Goal: Task Accomplishment & Management: Complete application form

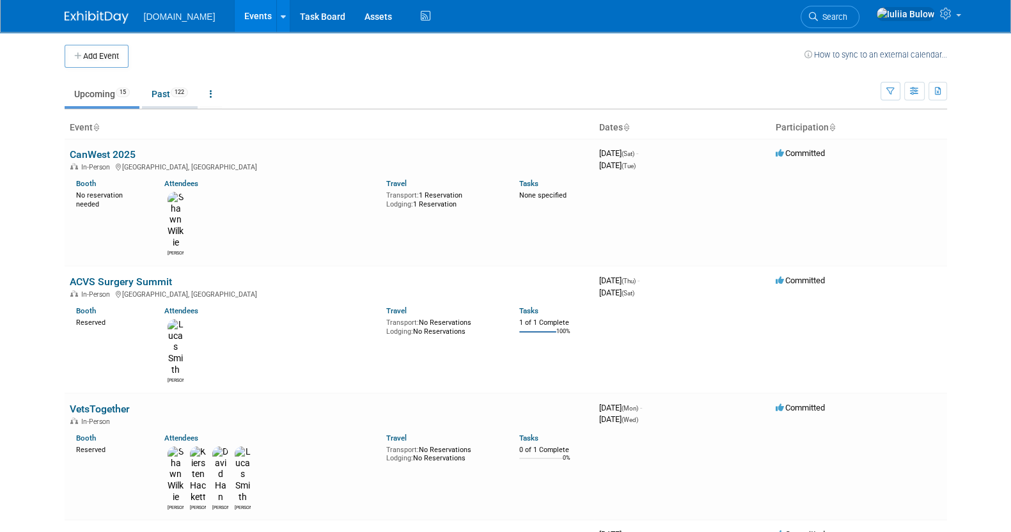
click at [163, 96] on link "Past 122" at bounding box center [170, 94] width 56 height 24
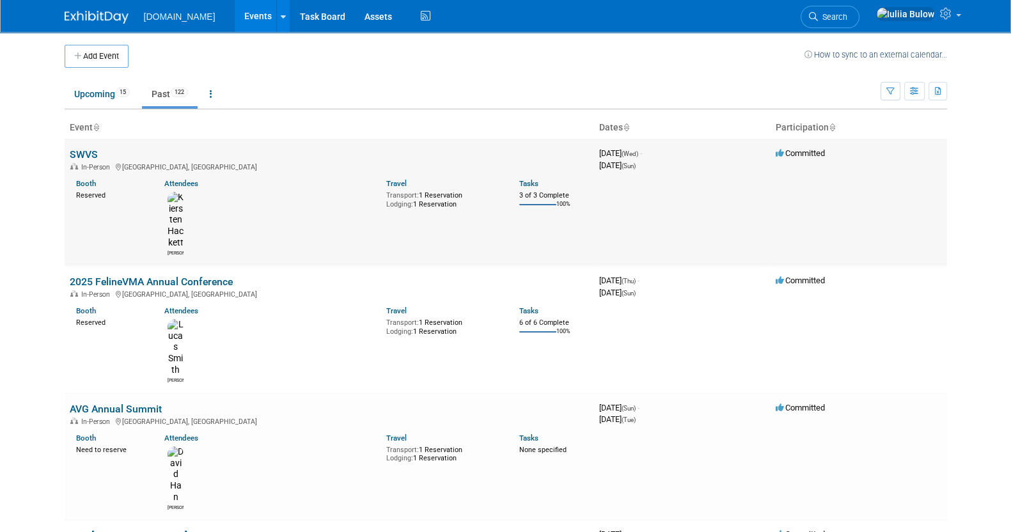
click at [87, 148] on link "SWVS" at bounding box center [84, 154] width 28 height 12
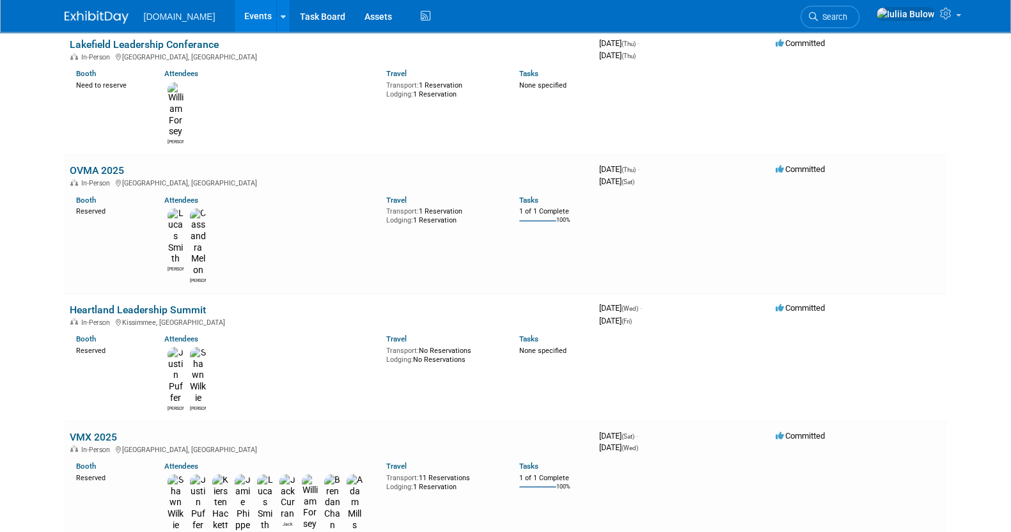
scroll to position [3439, 0]
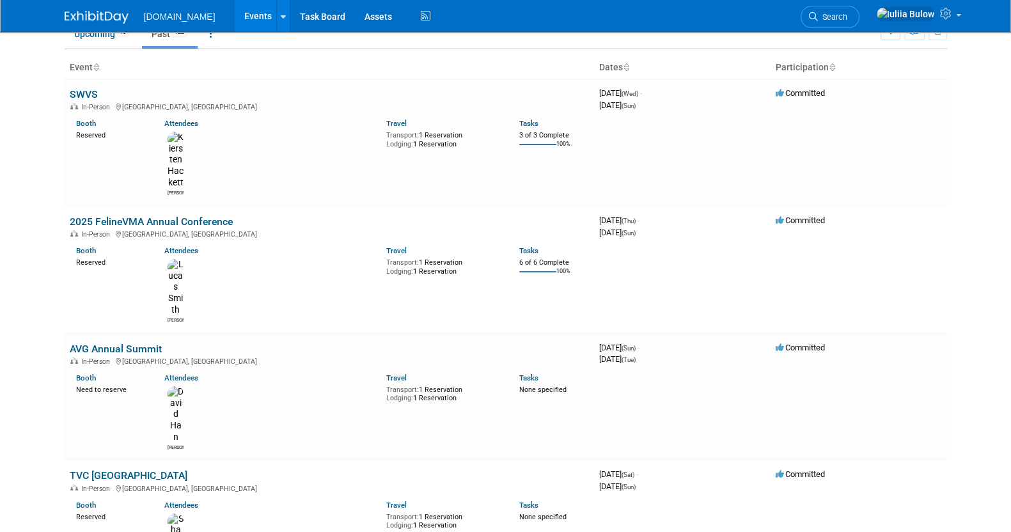
scroll to position [0, 0]
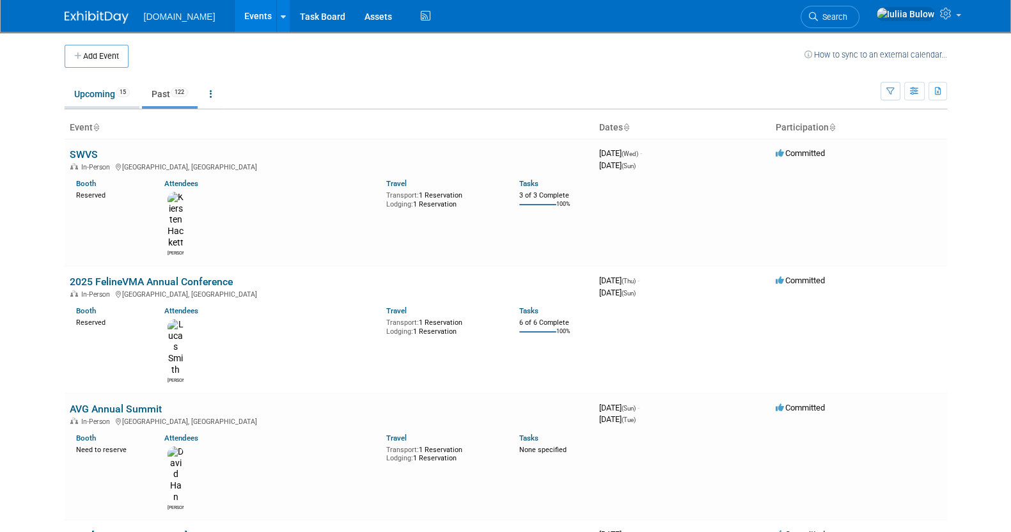
click at [102, 97] on link "Upcoming 15" at bounding box center [102, 94] width 75 height 24
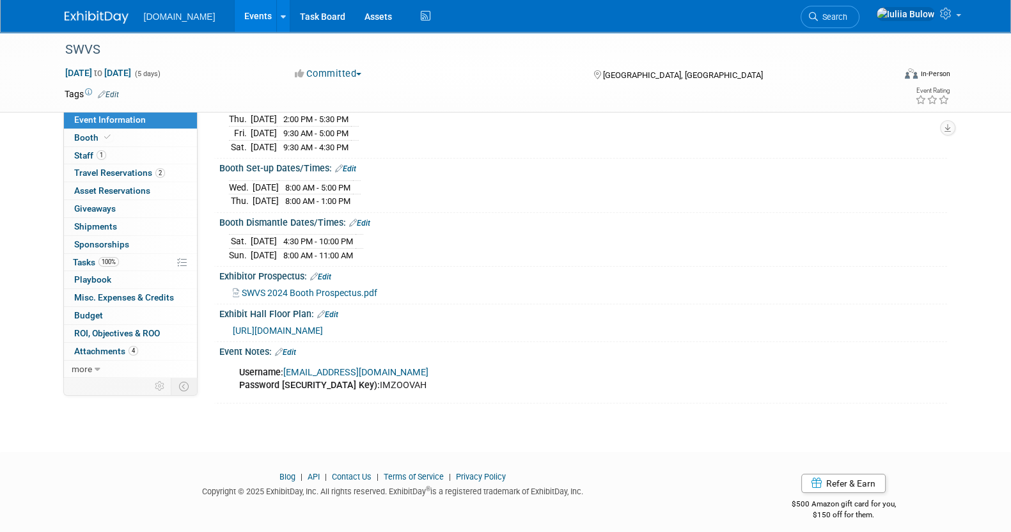
scroll to position [166, 0]
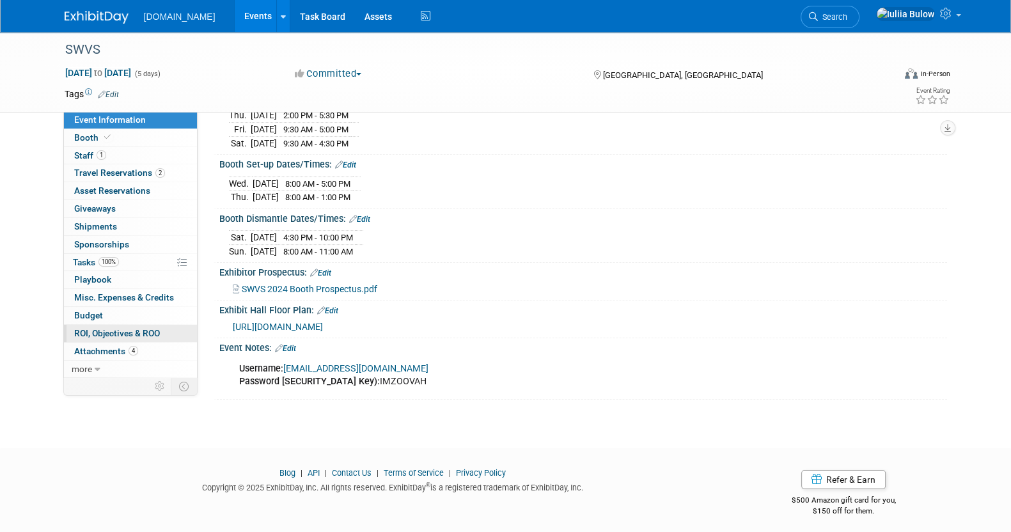
click at [138, 334] on span "ROI, Objectives & ROO 0" at bounding box center [117, 333] width 86 height 10
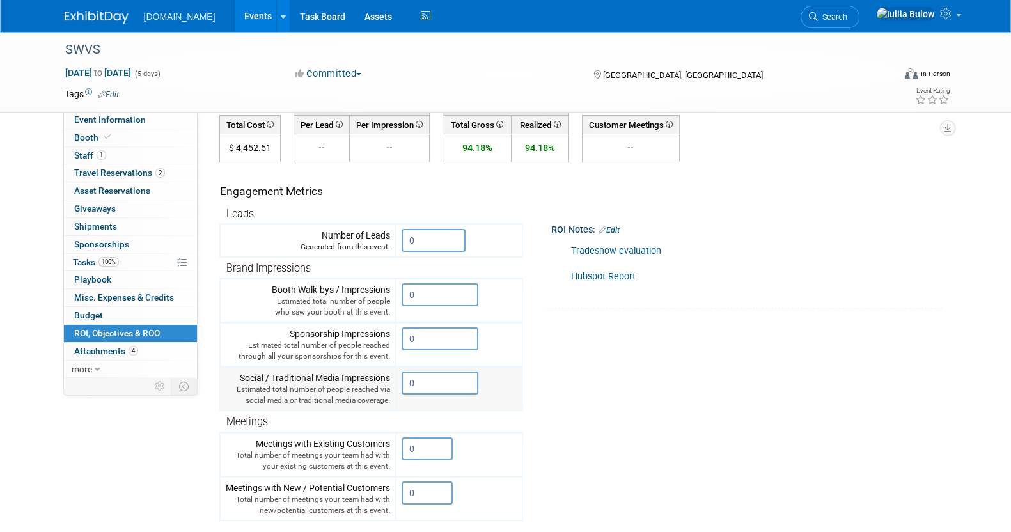
scroll to position [0, 0]
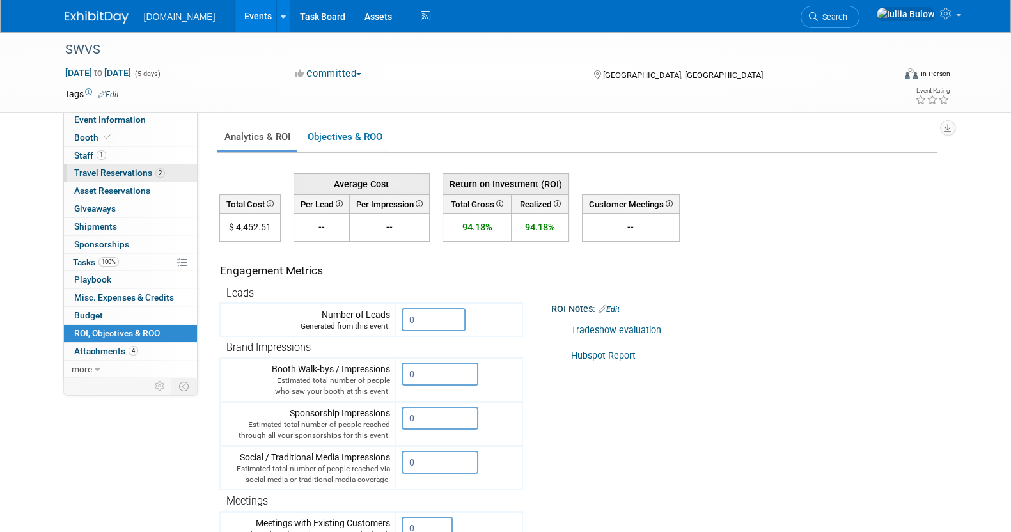
click at [134, 168] on span "Travel Reservations 2" at bounding box center [119, 173] width 91 height 10
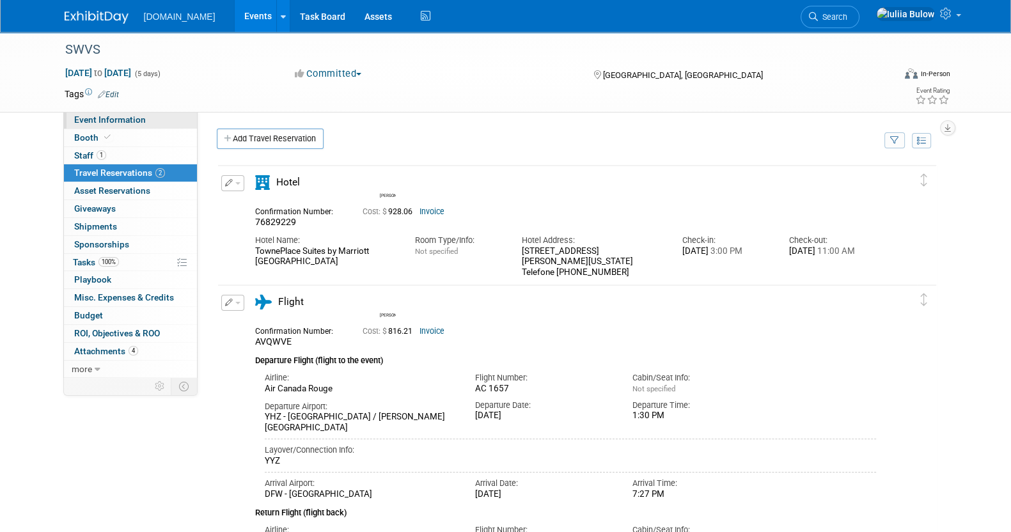
click at [143, 124] on link "Event Information" at bounding box center [130, 119] width 133 height 17
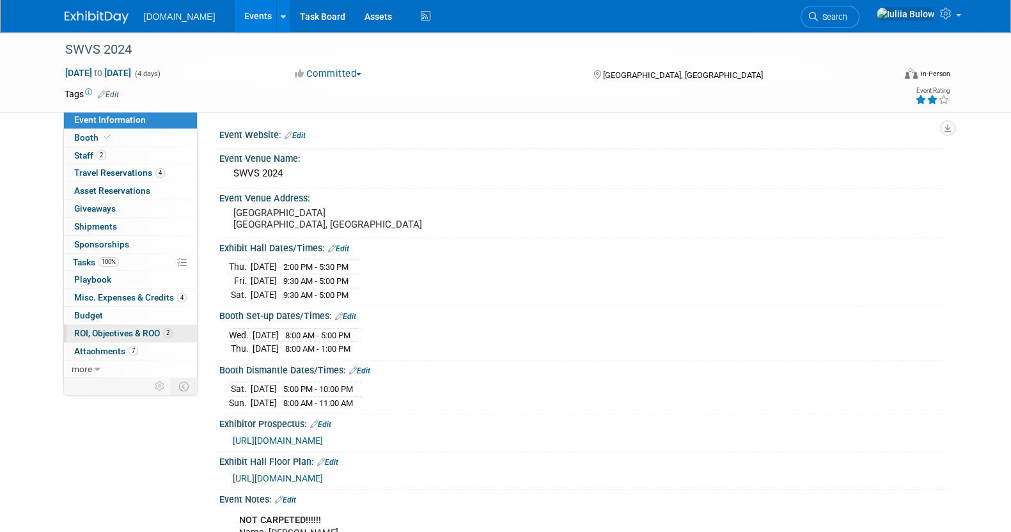
click at [138, 334] on span "ROI, Objectives & ROO 2" at bounding box center [123, 333] width 99 height 10
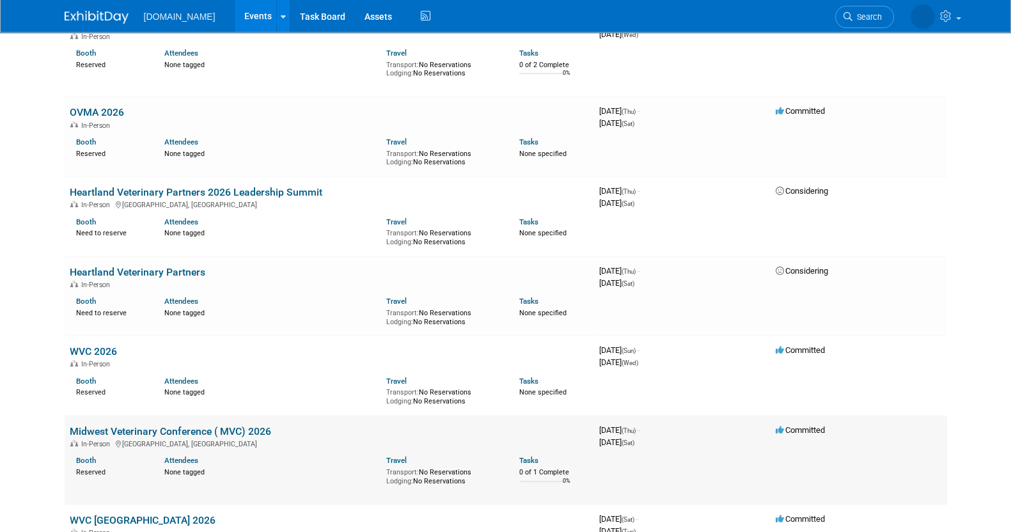
scroll to position [527, 0]
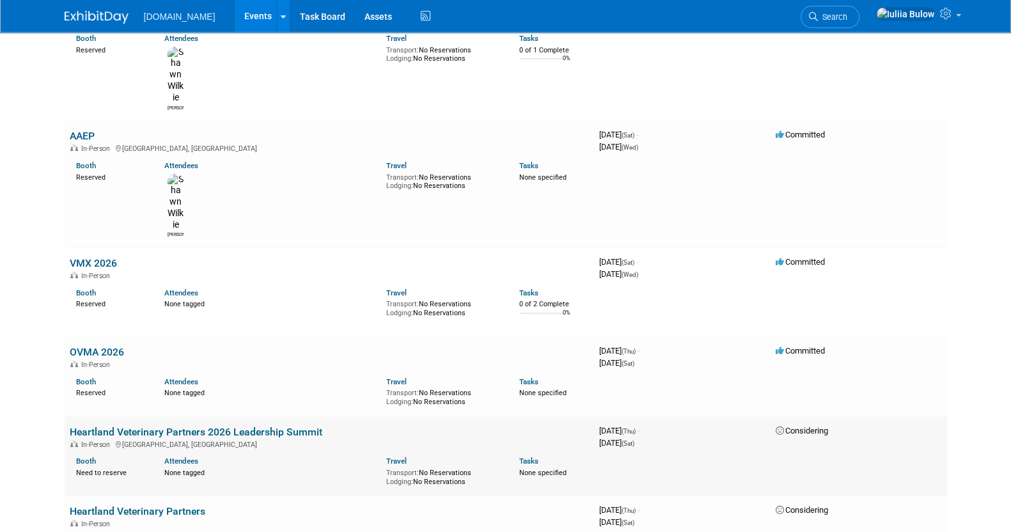
click at [203, 426] on link "Heartland Veterinary Partners 2026 Leadership Summit" at bounding box center [196, 432] width 253 height 12
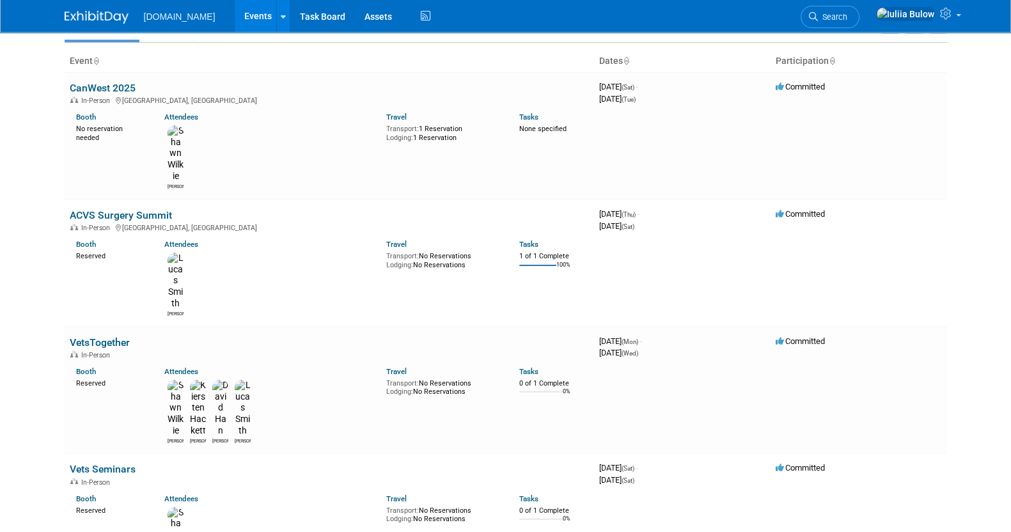
scroll to position [0, 0]
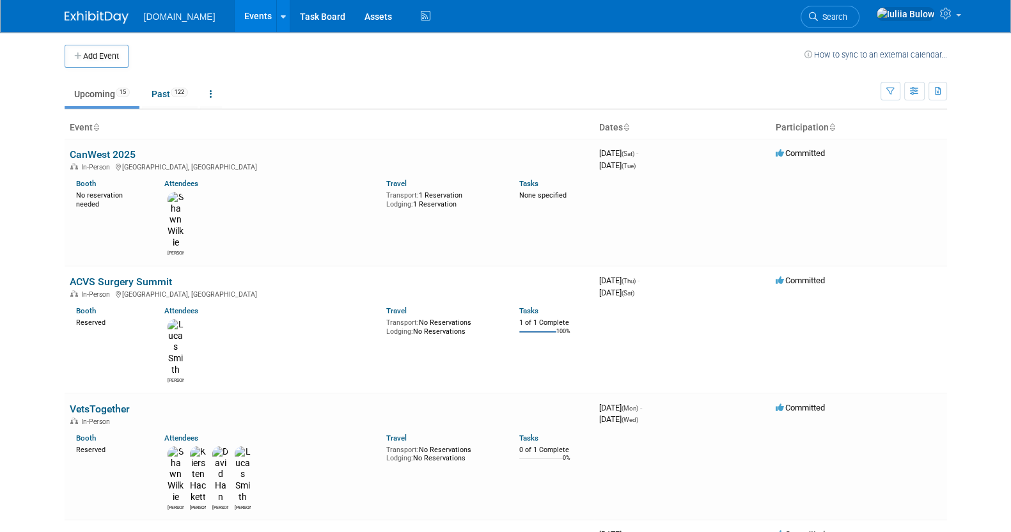
drag, startPoint x: 114, startPoint y: 58, endPoint x: 94, endPoint y: 61, distance: 20.0
click at [94, 61] on button "Add Event" at bounding box center [97, 56] width 64 height 23
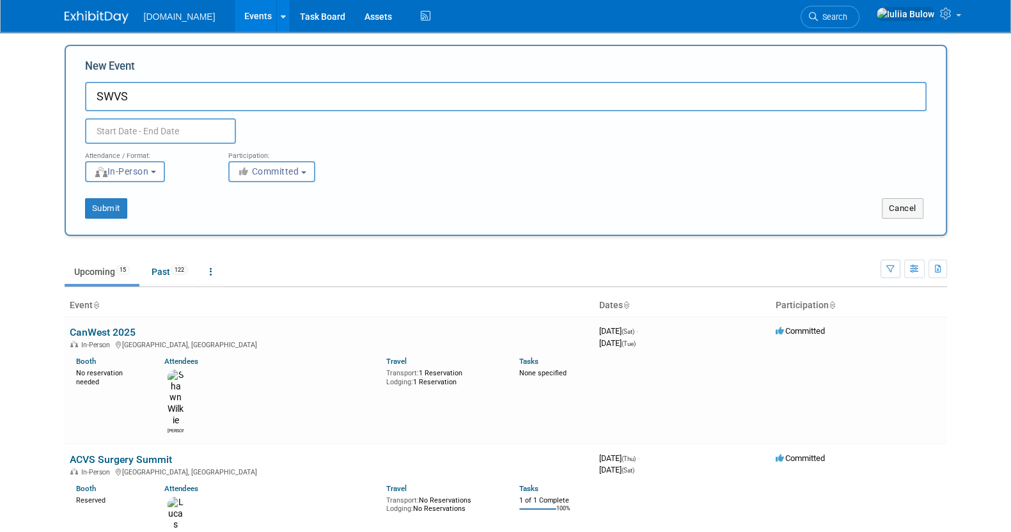
type input "SWVS"
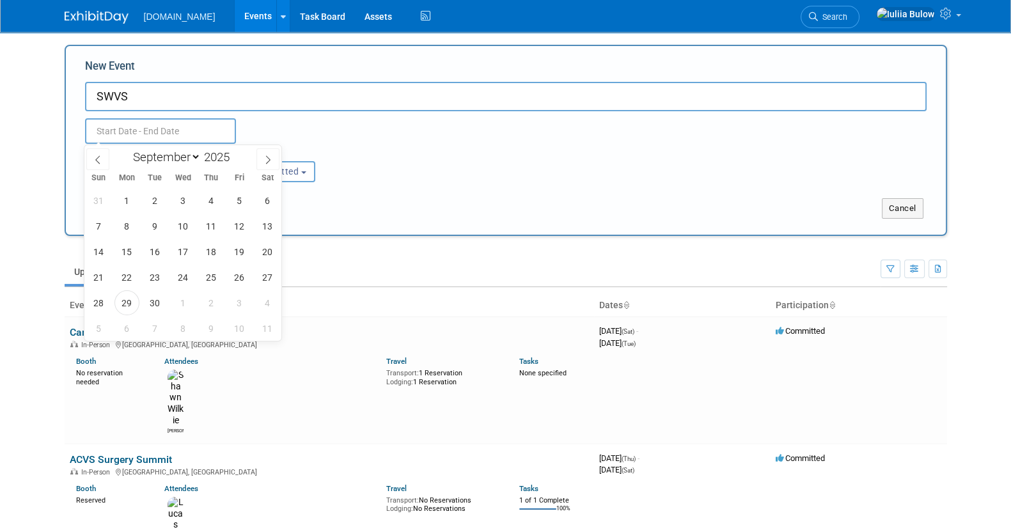
click at [167, 123] on input "text" at bounding box center [160, 131] width 151 height 26
click at [234, 152] on span at bounding box center [234, 154] width 9 height 8
type input "2026"
click at [215, 243] on span "17" at bounding box center [210, 251] width 25 height 25
click at [107, 269] on span "20" at bounding box center [98, 277] width 25 height 25
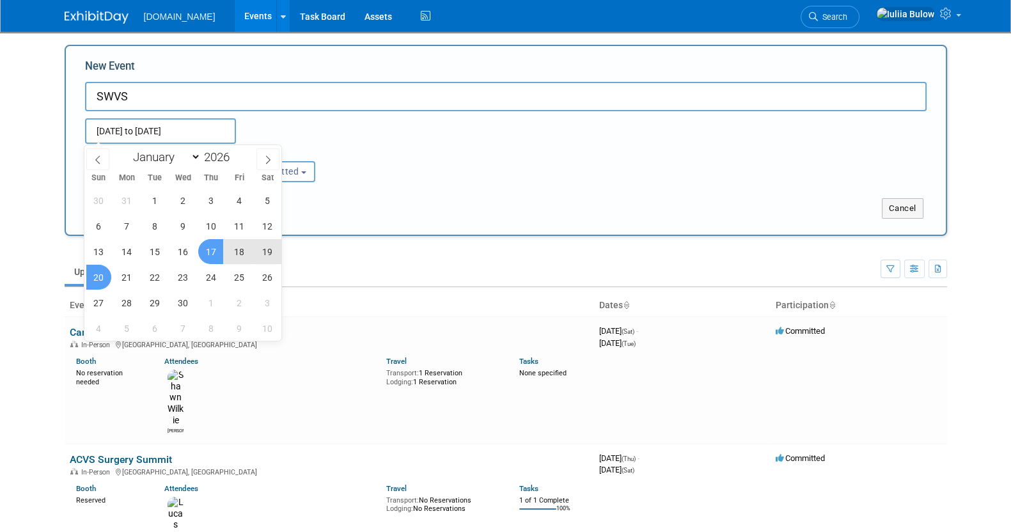
type input "[DATE] to [DATE]"
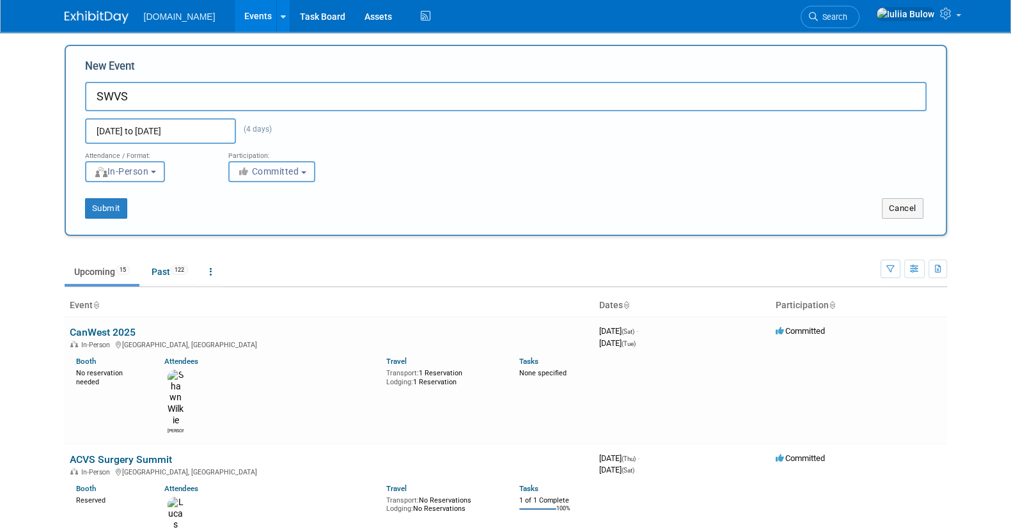
click at [294, 166] on span "Committed" at bounding box center [268, 171] width 62 height 10
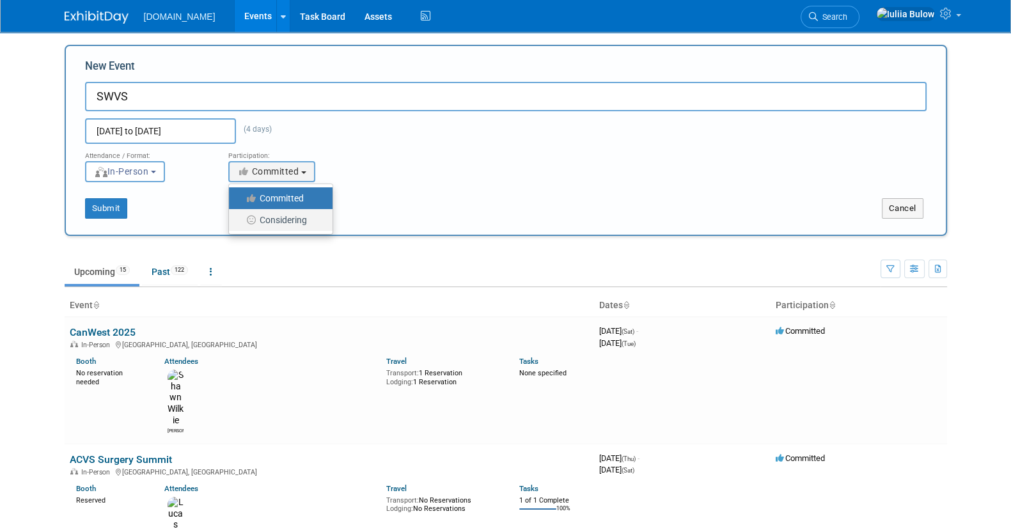
click at [301, 216] on label "Considering" at bounding box center [277, 220] width 84 height 17
click at [241, 216] on input "Considering" at bounding box center [236, 220] width 8 height 8
select select "2"
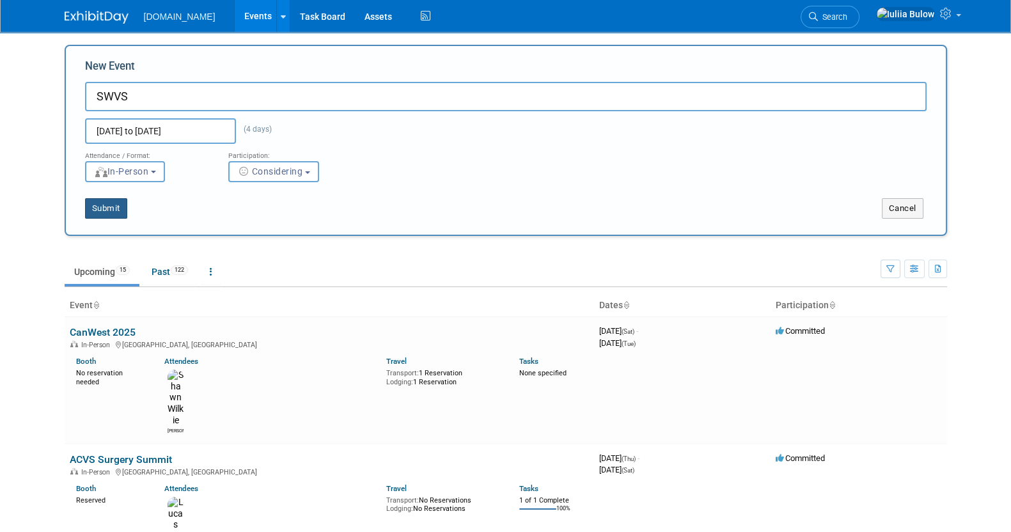
click at [113, 211] on button "Submit" at bounding box center [106, 208] width 42 height 20
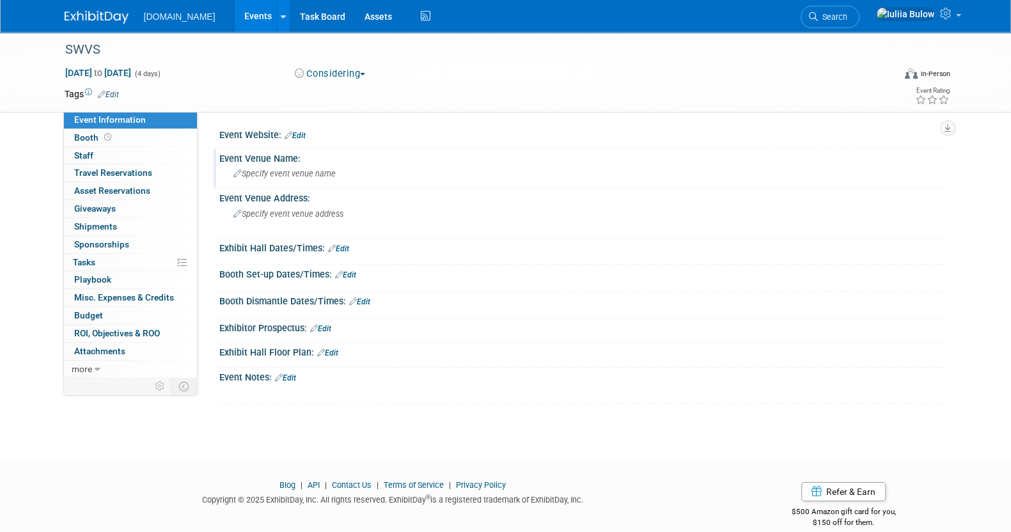
click at [296, 171] on span "Specify event venue name" at bounding box center [285, 174] width 102 height 10
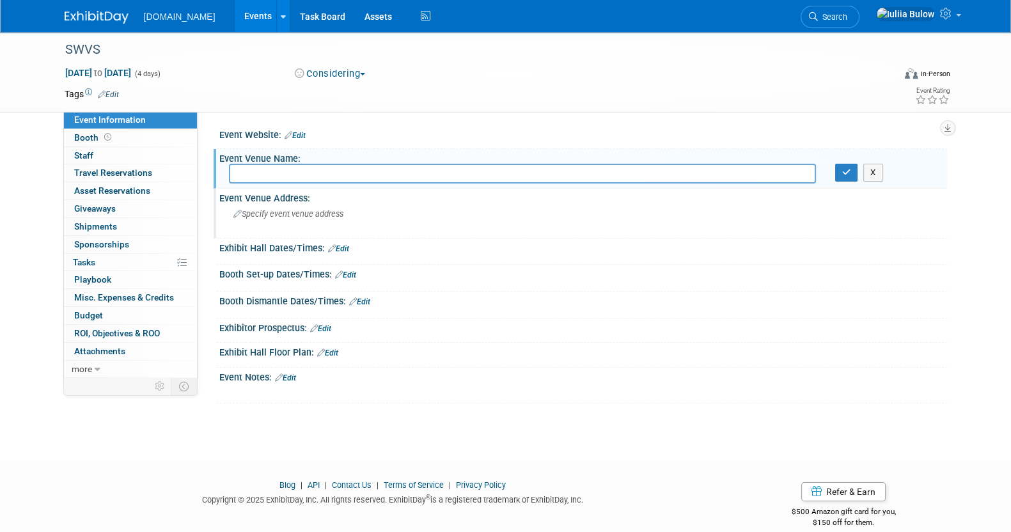
click at [288, 209] on span "Specify event venue address" at bounding box center [289, 214] width 110 height 10
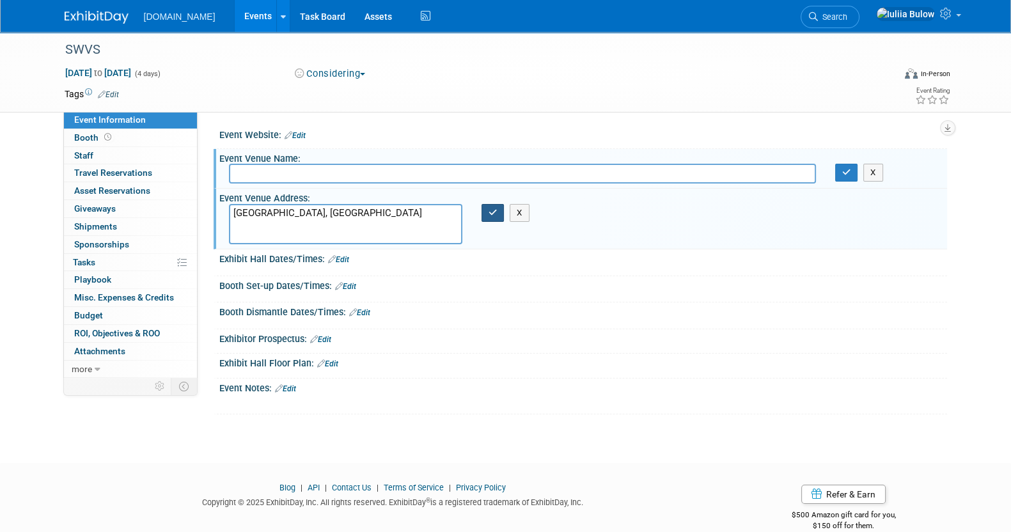
type textarea "[GEOGRAPHIC_DATA], [GEOGRAPHIC_DATA]"
click at [499, 218] on button "button" at bounding box center [493, 213] width 23 height 18
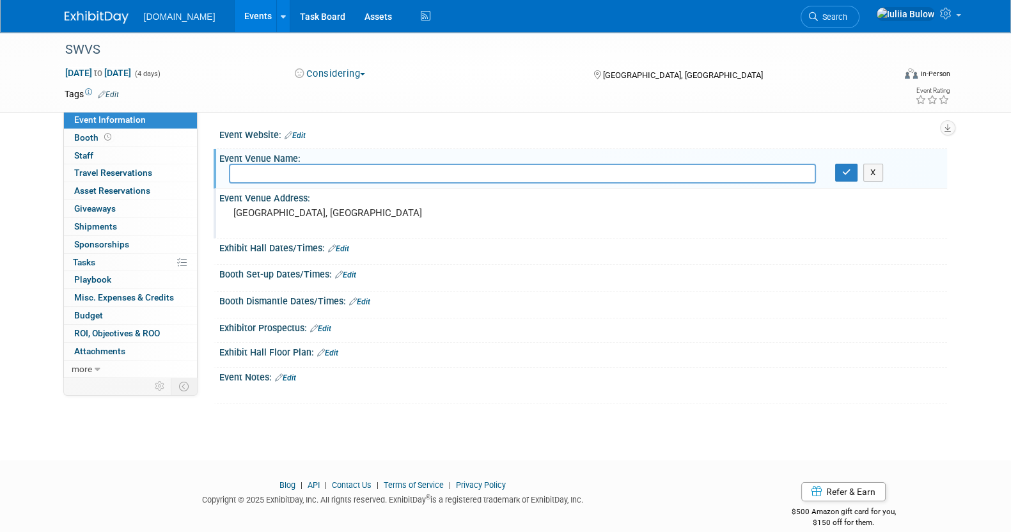
click at [280, 176] on input "text" at bounding box center [522, 174] width 587 height 20
paste input "[PERSON_NAME][GEOGRAPHIC_DATA] [STREET_ADDRESS]"
drag, startPoint x: 637, startPoint y: 169, endPoint x: 392, endPoint y: 178, distance: 245.2
click at [392, 178] on input "[PERSON_NAME][GEOGRAPHIC_DATA] [STREET_ADDRESS]" at bounding box center [522, 174] width 587 height 20
click at [591, 169] on input "[PERSON_NAME][GEOGRAPHIC_DATA] [STREET_ADDRESS]" at bounding box center [522, 174] width 587 height 20
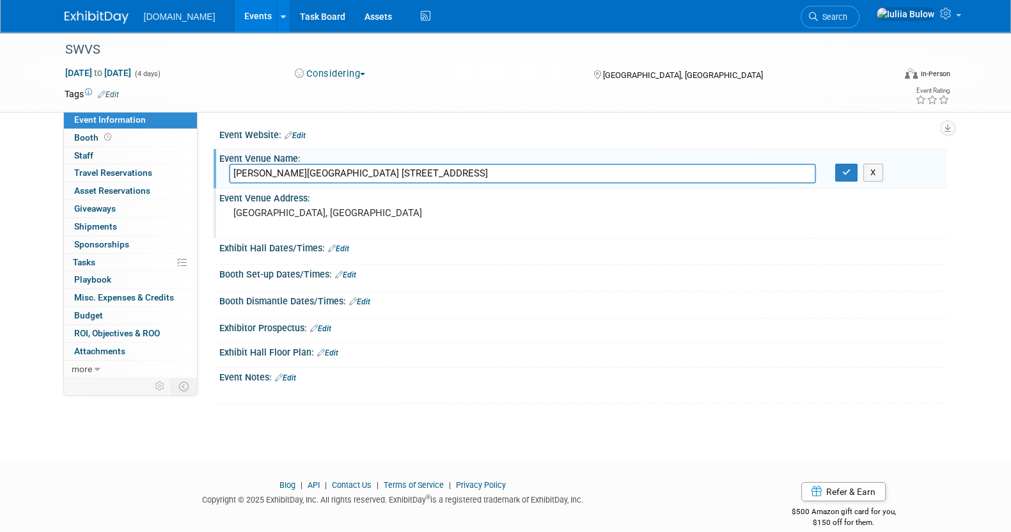
drag, startPoint x: 603, startPoint y: 170, endPoint x: 211, endPoint y: 179, distance: 391.7
click at [211, 179] on div "Event Website: Edit Event Venue Name: Specify event venue name [PERSON_NAME][GE…" at bounding box center [573, 244] width 750 height 266
type input "[PERSON_NAME][GEOGRAPHIC_DATA] [STREET_ADDRESS]"
click at [846, 169] on icon "button" at bounding box center [847, 172] width 9 height 8
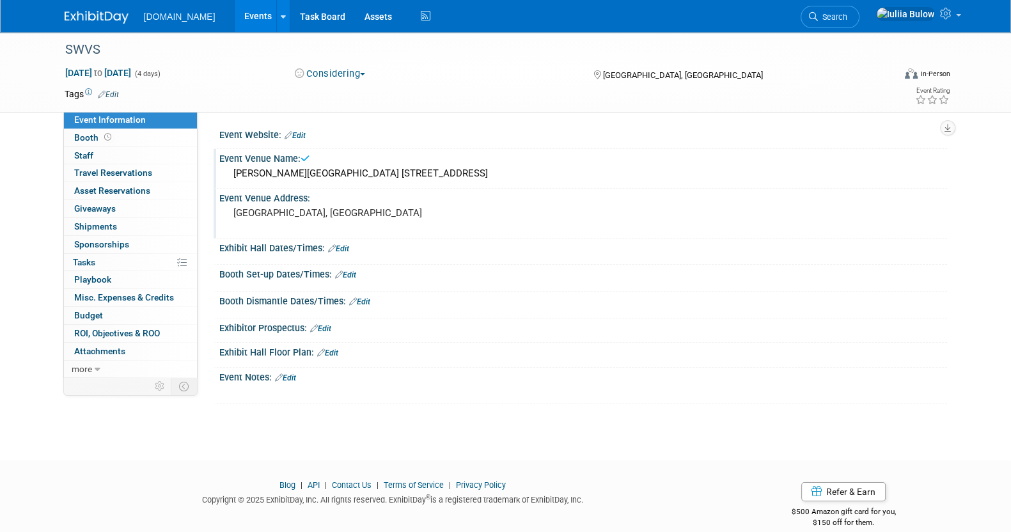
click at [316, 210] on pre "[GEOGRAPHIC_DATA], [GEOGRAPHIC_DATA]" at bounding box center [371, 213] width 275 height 12
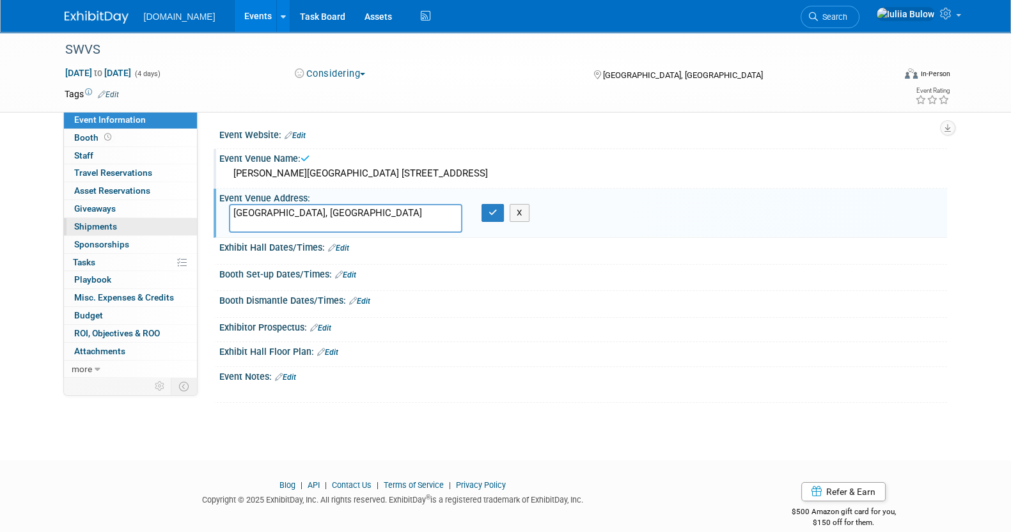
drag, startPoint x: 327, startPoint y: 215, endPoint x: 141, endPoint y: 219, distance: 186.2
click at [141, 219] on div "Event Information Event Info Booth Booth 0 Staff 0 Staff 0 Travel Reservations …" at bounding box center [506, 217] width 902 height 371
type textarea "[PERSON_NAME][GEOGRAPHIC_DATA] [STREET_ADDRESS]"
click at [484, 215] on button "button" at bounding box center [493, 213] width 23 height 18
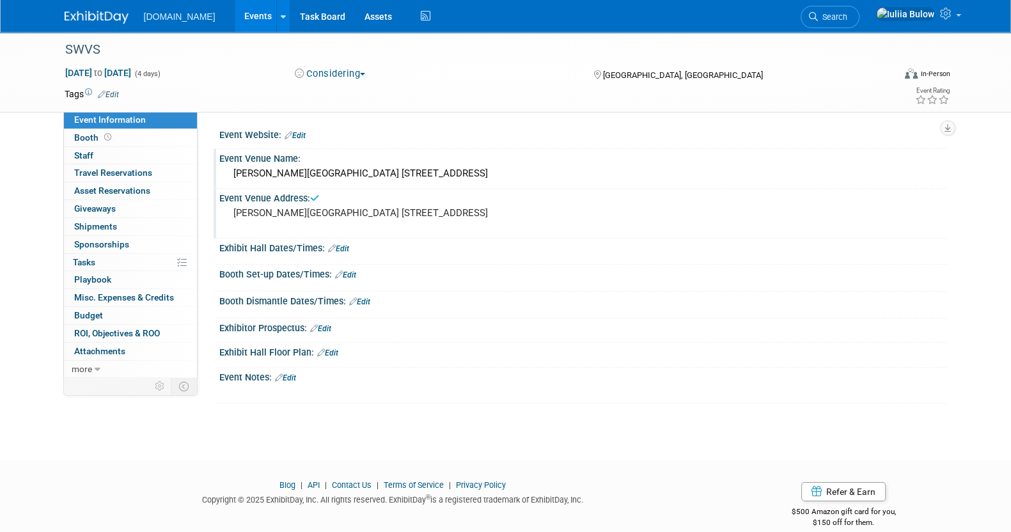
click at [511, 184] on div "Event Venue Name: [PERSON_NAME][GEOGRAPHIC_DATA] [STREET_ADDRESS]" at bounding box center [581, 169] width 734 height 40
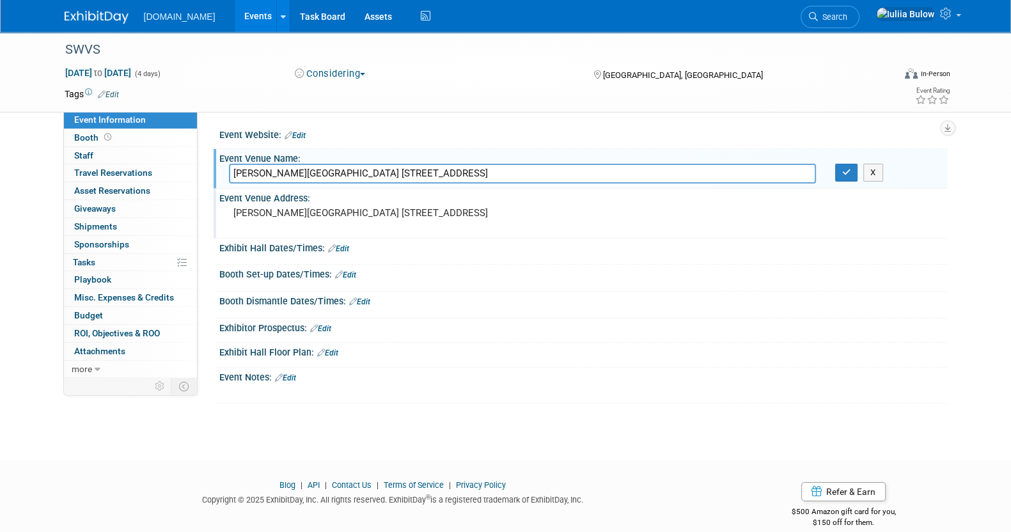
drag, startPoint x: 559, startPoint y: 182, endPoint x: 393, endPoint y: 182, distance: 165.1
click at [393, 182] on input "[PERSON_NAME][GEOGRAPHIC_DATA] [STREET_ADDRESS]" at bounding box center [522, 174] width 587 height 20
type input "[PERSON_NAME] Convention Center"
click at [770, 414] on div "SWVS [DATE] to [DATE] (4 days) [DATE] to [DATE] Considering Committed Consideri…" at bounding box center [505, 235] width 1011 height 406
click at [847, 182] on div "[PERSON_NAME] Convention Center X" at bounding box center [583, 174] width 728 height 20
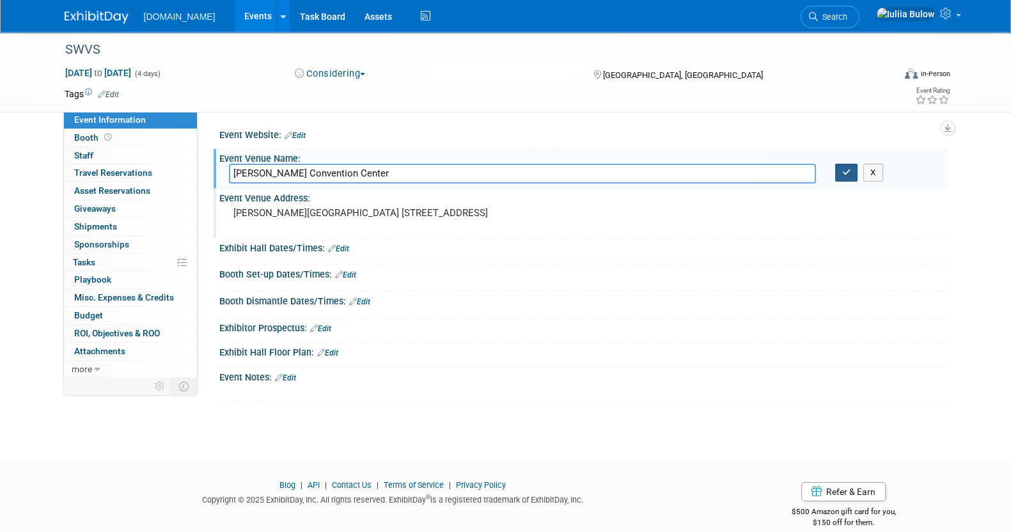
click at [843, 167] on button "button" at bounding box center [847, 173] width 23 height 18
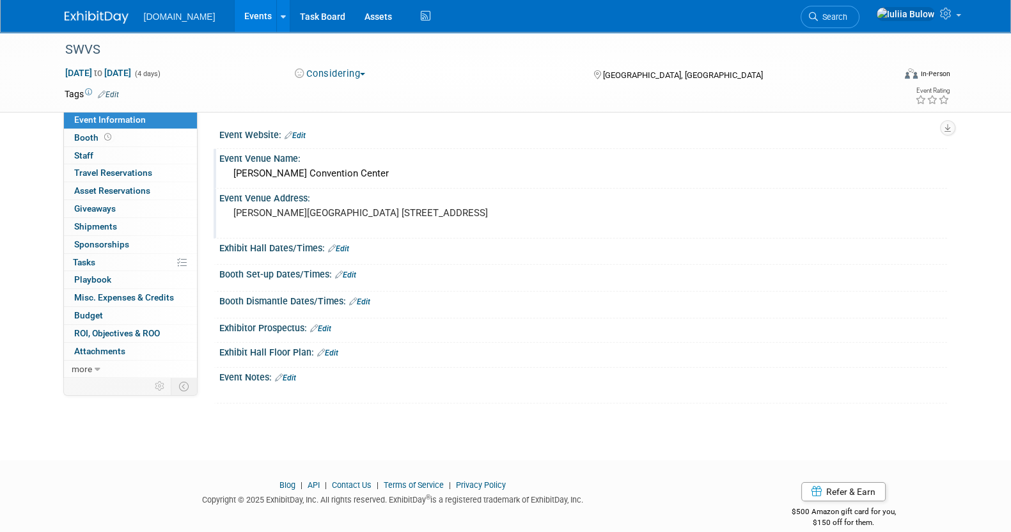
click at [292, 374] on link "Edit" at bounding box center [285, 378] width 21 height 9
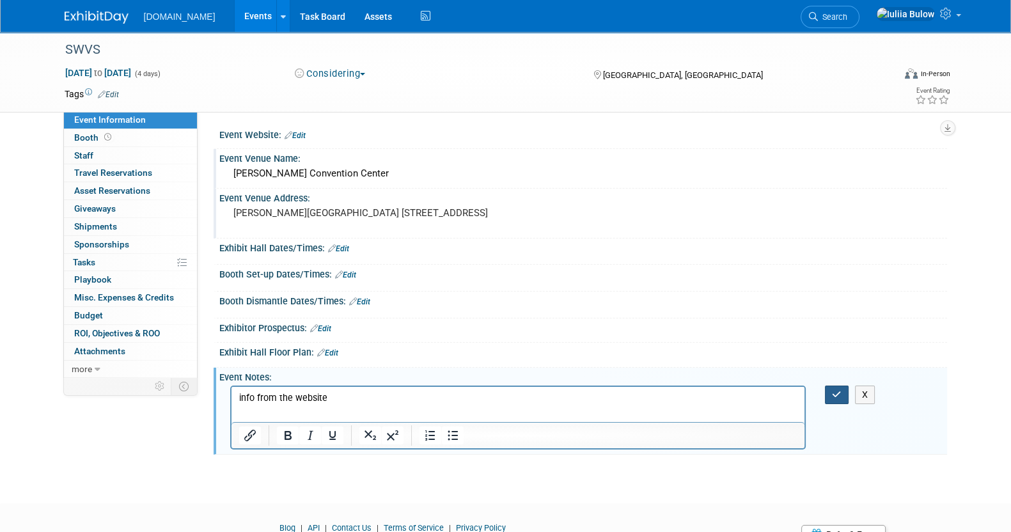
click at [830, 397] on button "button" at bounding box center [837, 395] width 24 height 19
